Goal: Find specific page/section: Find specific page/section

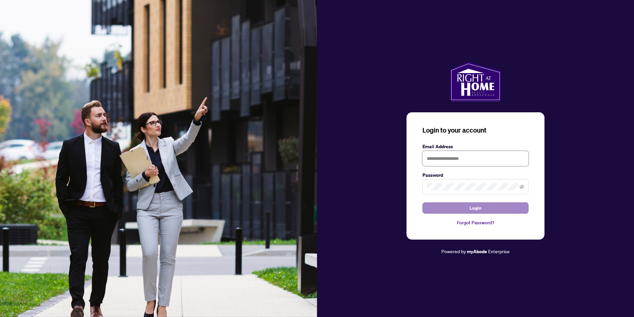
type input "**********"
click at [455, 205] on button "Login" at bounding box center [476, 207] width 106 height 11
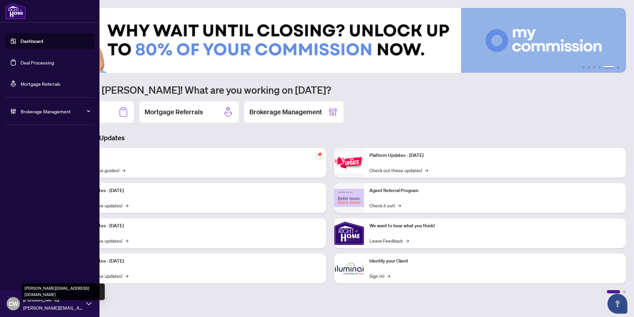
click at [41, 304] on span "[PERSON_NAME][EMAIL_ADDRESS][DOMAIN_NAME]" at bounding box center [53, 307] width 60 height 7
click at [27, 278] on span "Logout" at bounding box center [26, 277] width 15 height 11
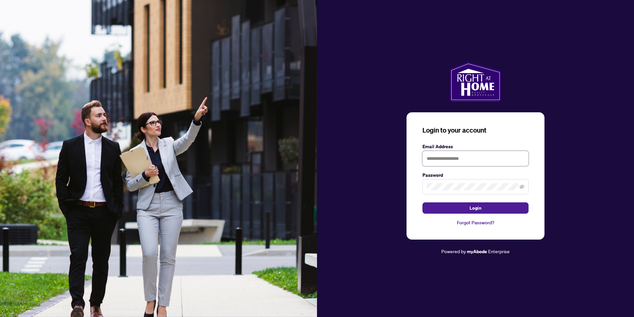
type input "**********"
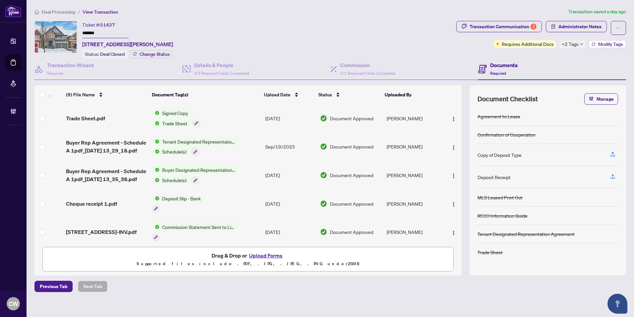
click at [597, 43] on button "Modify Tags" at bounding box center [607, 44] width 37 height 8
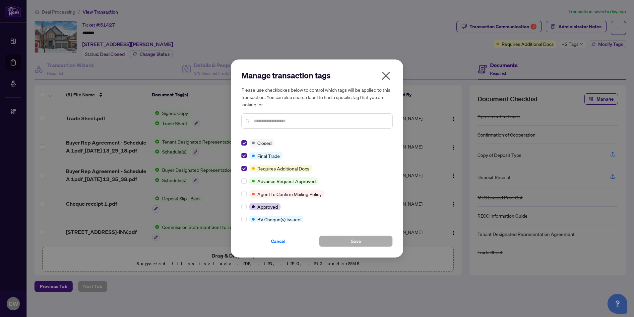
click at [387, 74] on icon "close" at bounding box center [386, 75] width 11 height 11
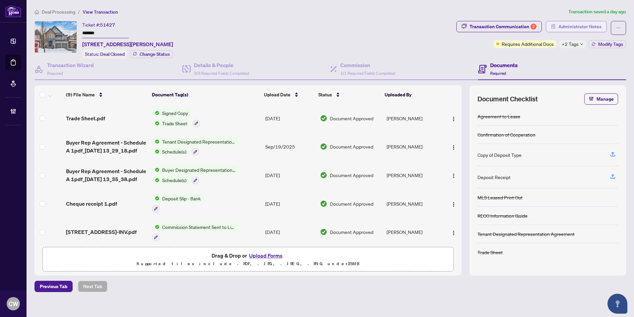
click at [599, 27] on span "Administrator Notes" at bounding box center [580, 26] width 43 height 11
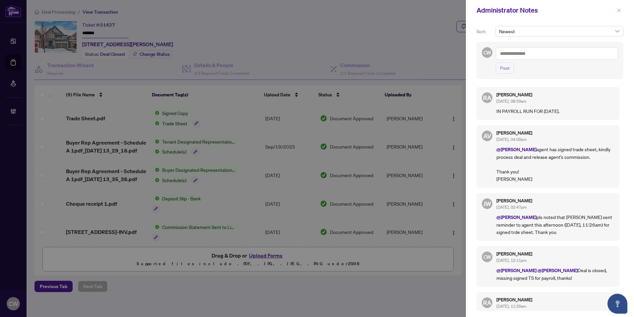
click at [620, 11] on icon "close" at bounding box center [620, 10] width 4 height 4
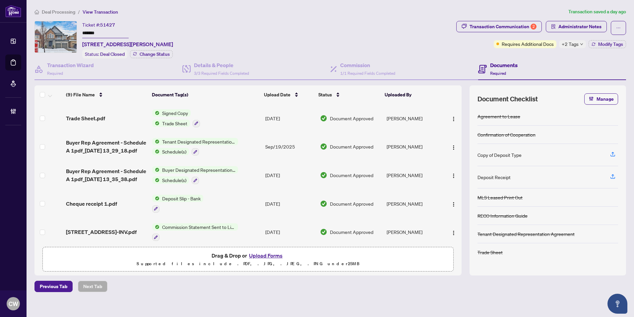
click at [266, 254] on button "Upload Forms" at bounding box center [265, 255] width 37 height 9
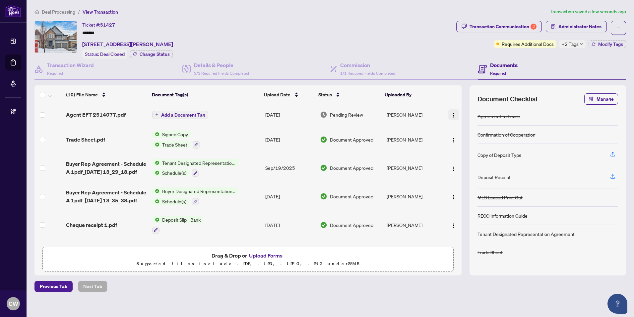
click at [454, 112] on img "button" at bounding box center [453, 114] width 5 height 5
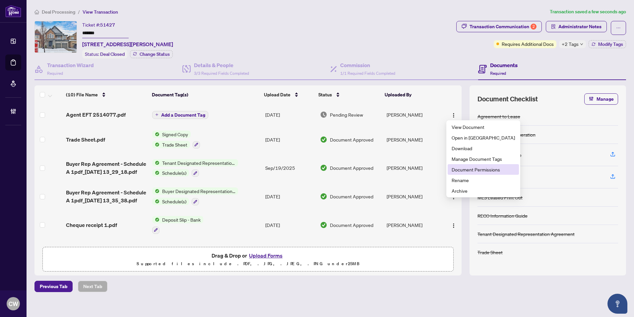
click at [457, 170] on span "Document Permissions" at bounding box center [483, 169] width 63 height 7
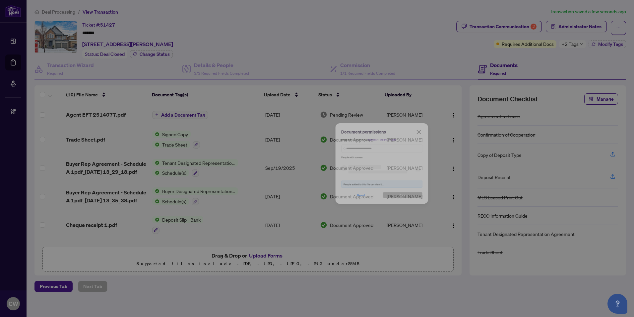
click at [296, 117] on h5 "Setting permissions for: Agent EFT 2514077.pdf" at bounding box center [317, 114] width 151 height 8
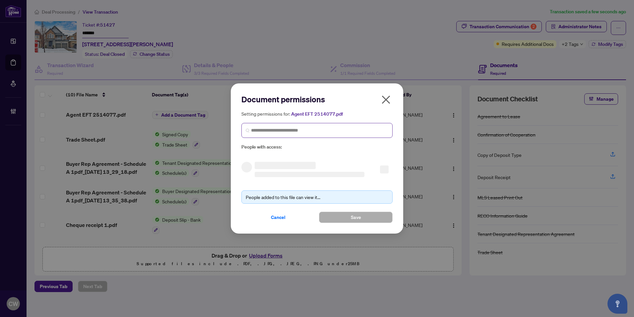
click at [299, 126] on span at bounding box center [317, 130] width 151 height 15
paste input "**********"
type input "**********"
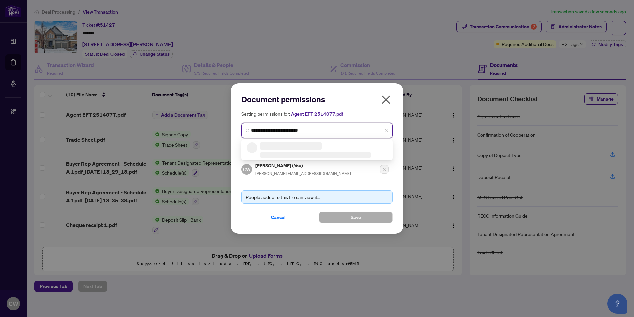
click at [273, 149] on h3 at bounding box center [291, 145] width 62 height 7
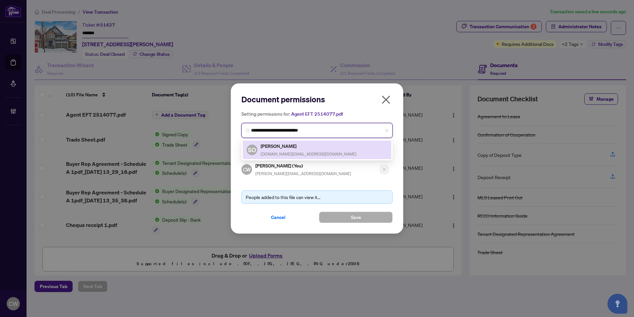
click at [288, 149] on h5 "Svetlana Osman" at bounding box center [309, 146] width 96 height 8
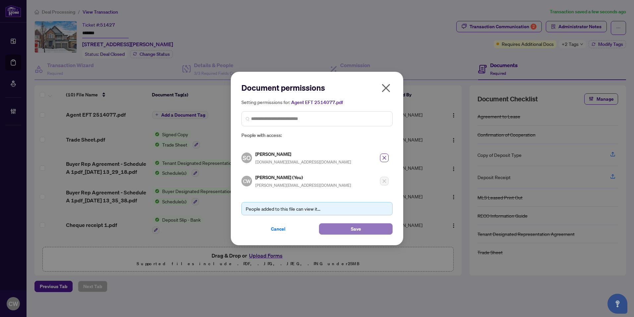
click at [352, 228] on span "Save" at bounding box center [356, 228] width 10 height 11
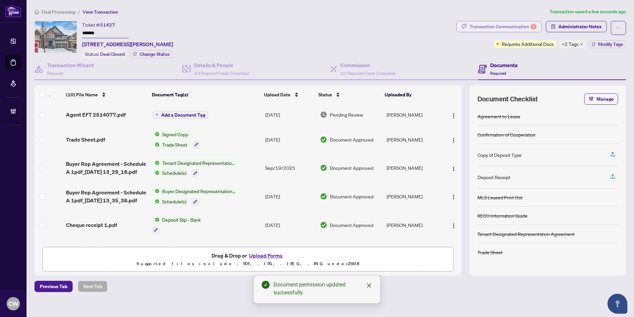
click at [521, 26] on div "Transaction Communication 2" at bounding box center [503, 26] width 67 height 11
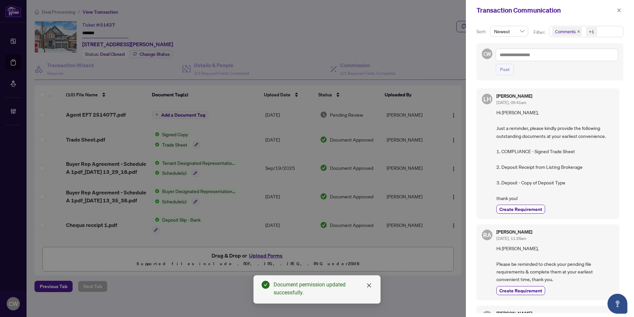
click at [578, 31] on icon "close" at bounding box center [578, 31] width 3 height 3
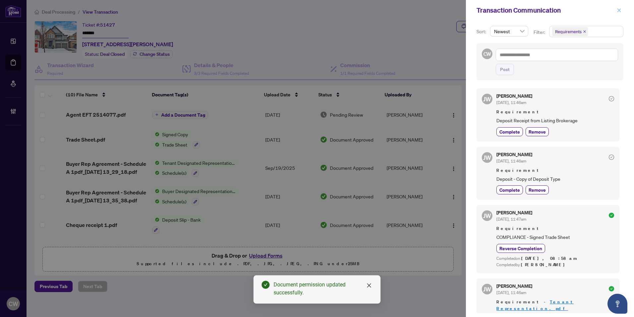
click at [620, 10] on icon "close" at bounding box center [619, 10] width 5 height 5
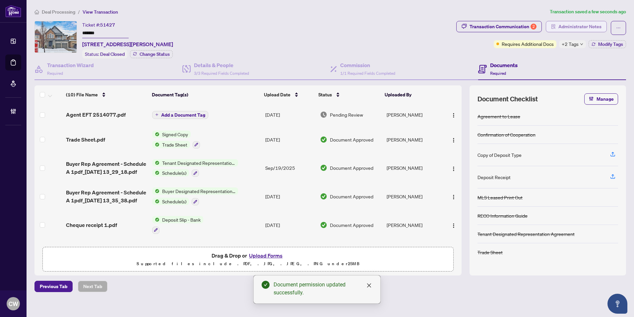
click at [594, 30] on span "Administrator Notes" at bounding box center [580, 26] width 43 height 11
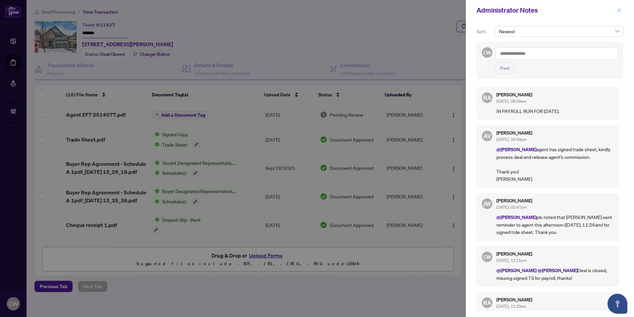
click at [617, 11] on icon "close" at bounding box center [619, 10] width 5 height 5
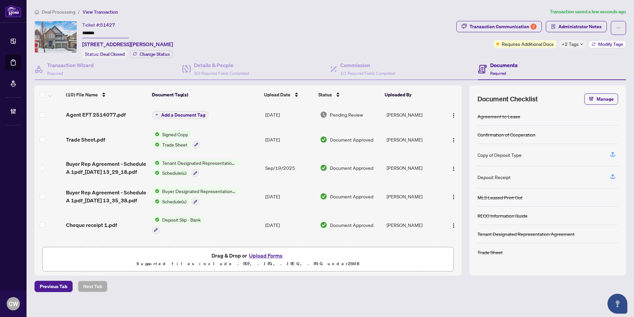
click at [602, 47] on button "Modify Tags" at bounding box center [607, 44] width 37 height 8
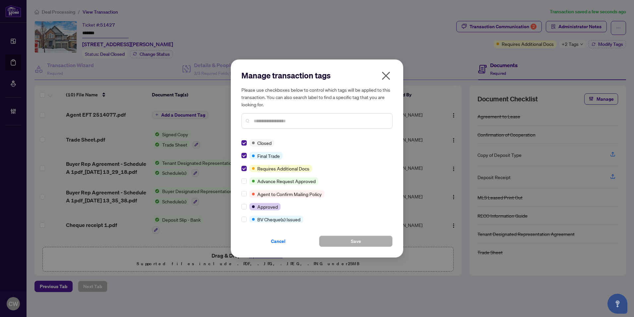
click at [385, 74] on icon "close" at bounding box center [386, 76] width 8 height 8
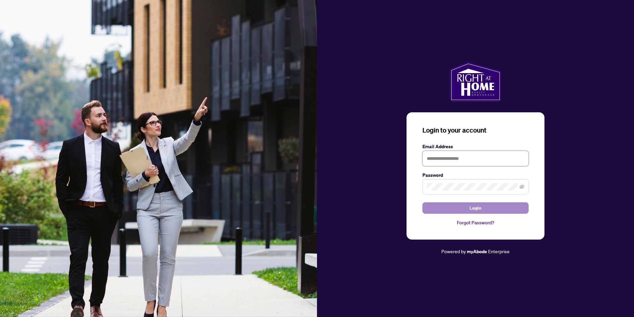
type input "**********"
click at [466, 210] on button "Login" at bounding box center [476, 207] width 106 height 11
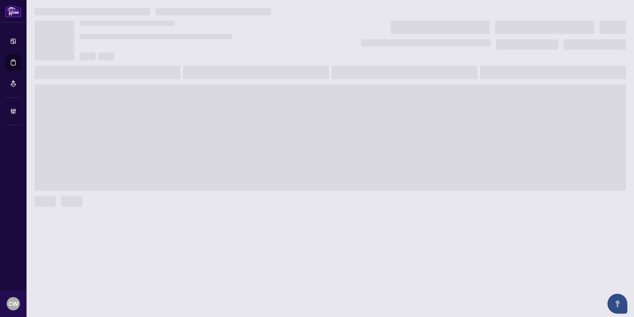
click at [526, 201] on div at bounding box center [331, 201] width 592 height 11
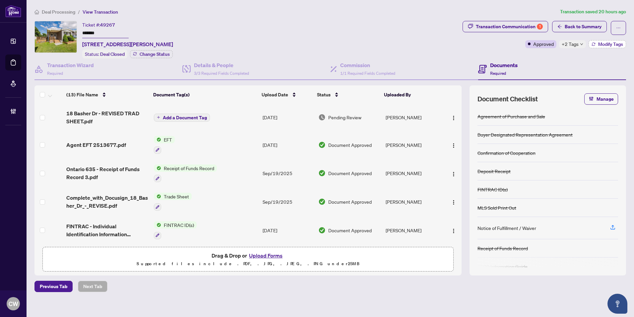
click at [601, 44] on span "Modify Tags" at bounding box center [611, 44] width 25 height 5
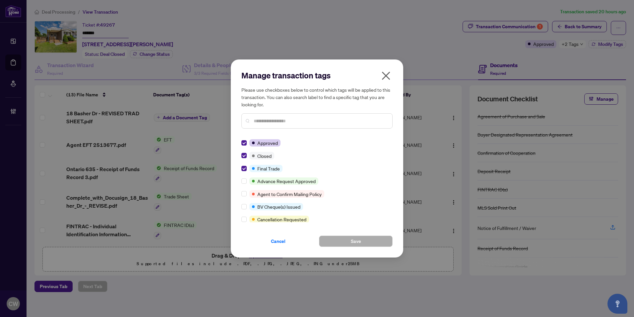
click at [387, 75] on icon "close" at bounding box center [386, 76] width 8 height 8
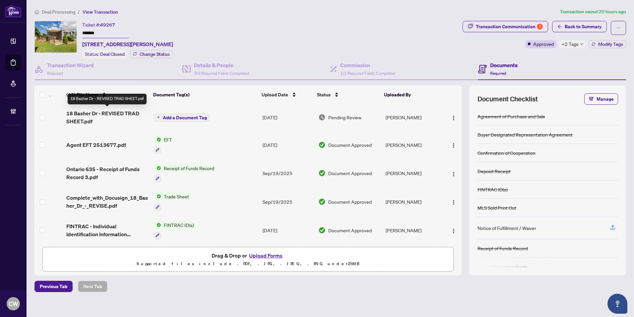
click at [107, 114] on span "18 Basher Dr - REVISED TRAD SHEET.pdf" at bounding box center [107, 117] width 82 height 16
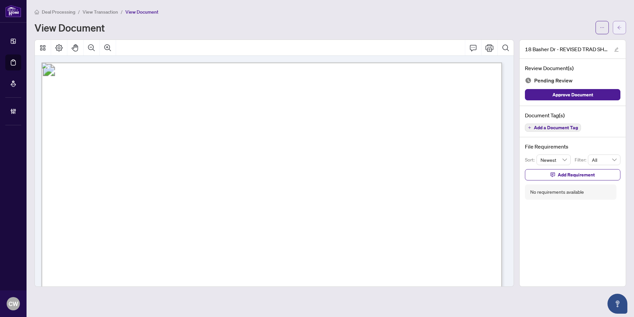
click at [622, 24] on span "button" at bounding box center [620, 27] width 5 height 11
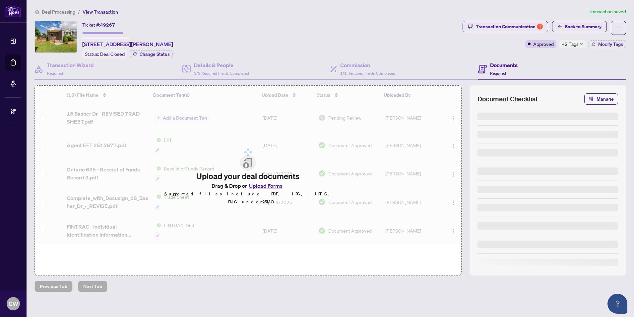
type input "*******"
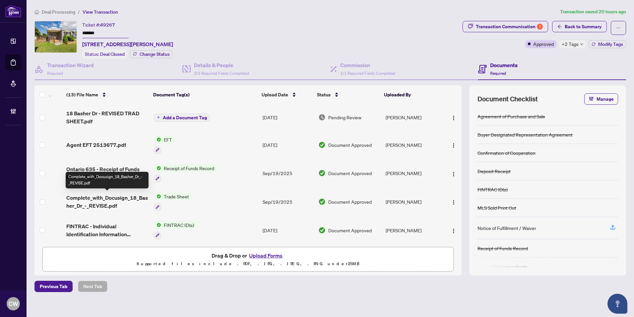
click at [105, 200] on span "Complete_with_Docusign_18_Basher_Dr_-_REVISE.pdf" at bounding box center [107, 201] width 82 height 16
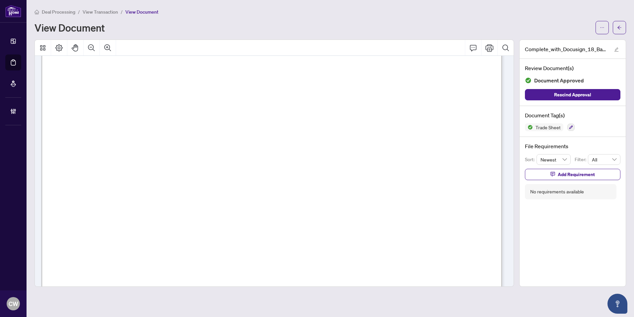
scroll to position [166, 0]
